Goal: Navigation & Orientation: Find specific page/section

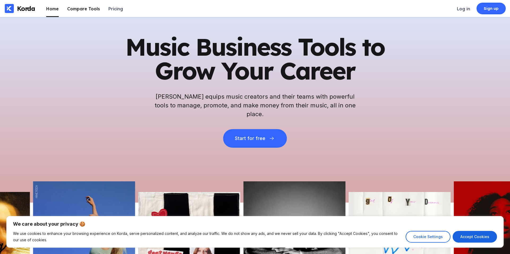
click at [94, 11] on li "Compare Tools" at bounding box center [83, 8] width 33 height 17
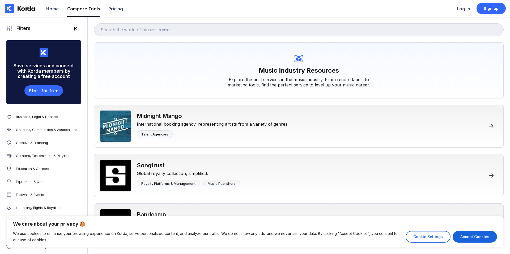
click at [46, 6] on div "Korda Home Compare Tools Pricing" at bounding box center [64, 8] width 129 height 17
click at [50, 12] on li "Home" at bounding box center [52, 8] width 12 height 17
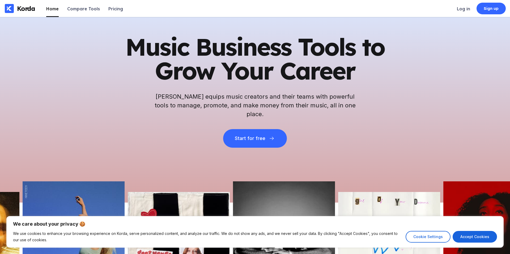
click at [27, 12] on div "Korda" at bounding box center [26, 9] width 18 height 8
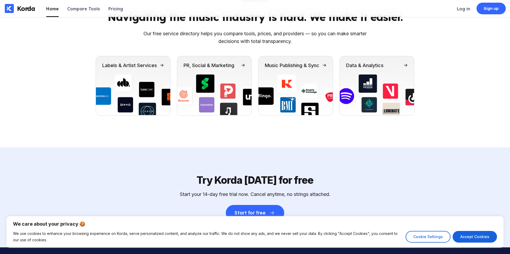
scroll to position [1871, 0]
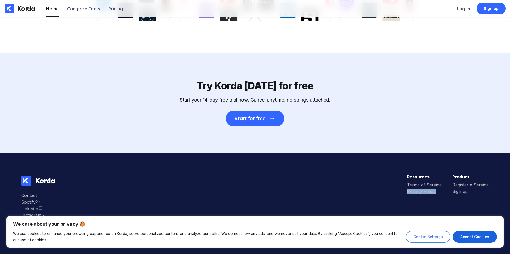
click at [440, 240] on button "Cookie Settings" at bounding box center [428, 237] width 45 height 12
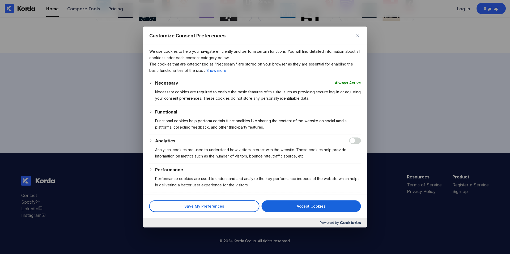
click at [84, 181] on div at bounding box center [255, 127] width 510 height 254
click at [39, 206] on div at bounding box center [255, 127] width 510 height 254
click at [225, 210] on button "Save My Preferences" at bounding box center [204, 207] width 110 height 12
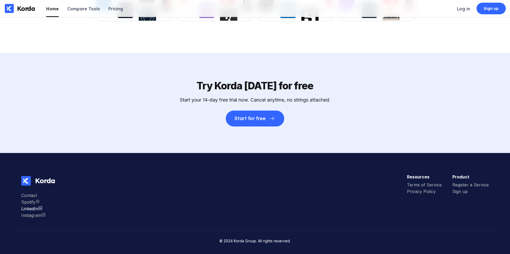
click at [34, 210] on div "LinkedIn" at bounding box center [33, 208] width 24 height 5
